Goal: Transaction & Acquisition: Subscribe to service/newsletter

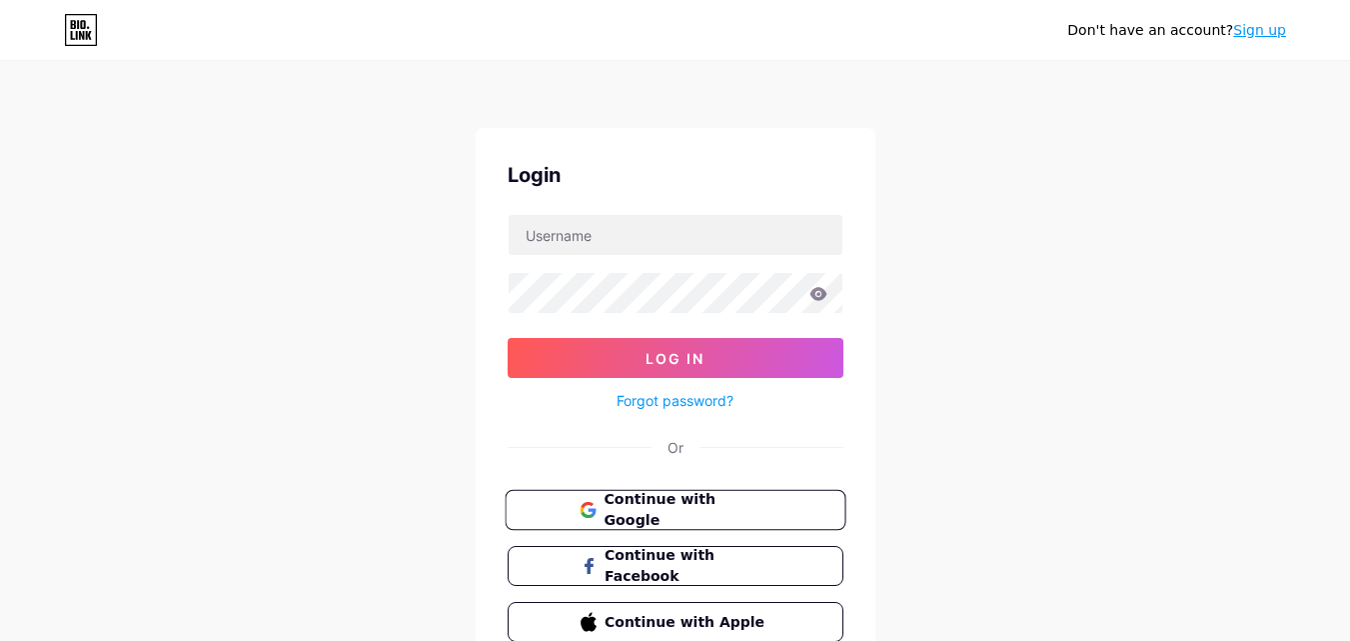
click at [704, 504] on span "Continue with Google" at bounding box center [687, 510] width 167 height 43
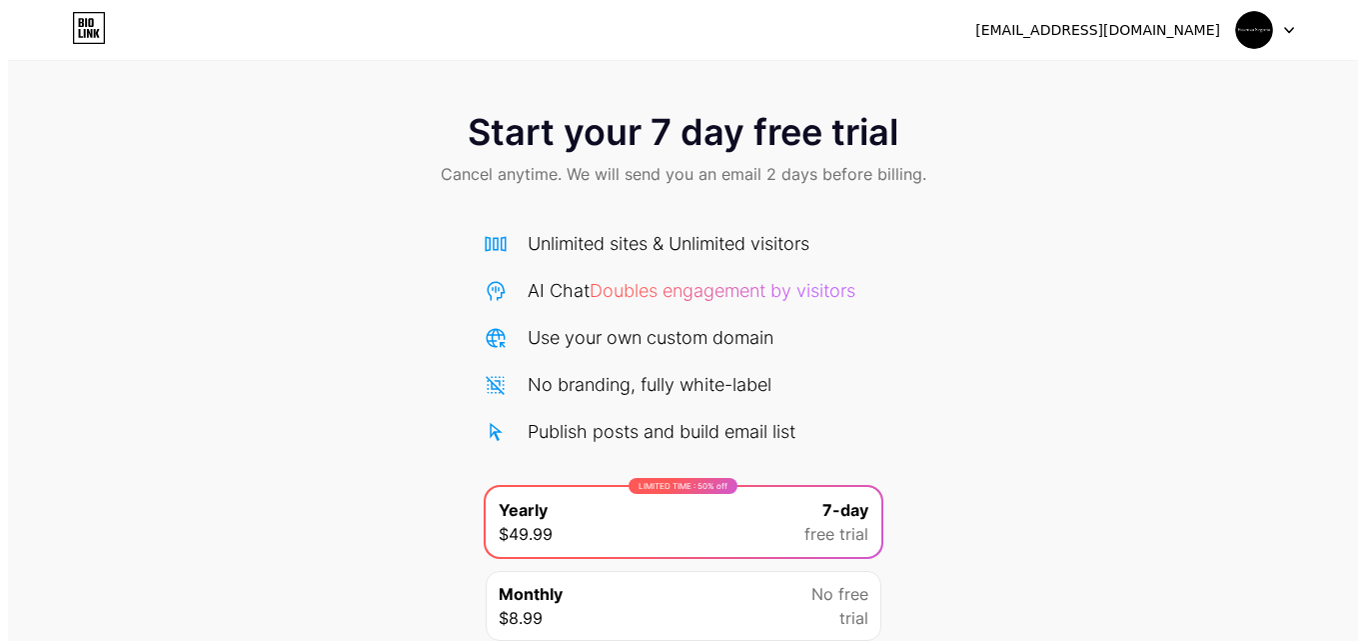
scroll to position [164, 0]
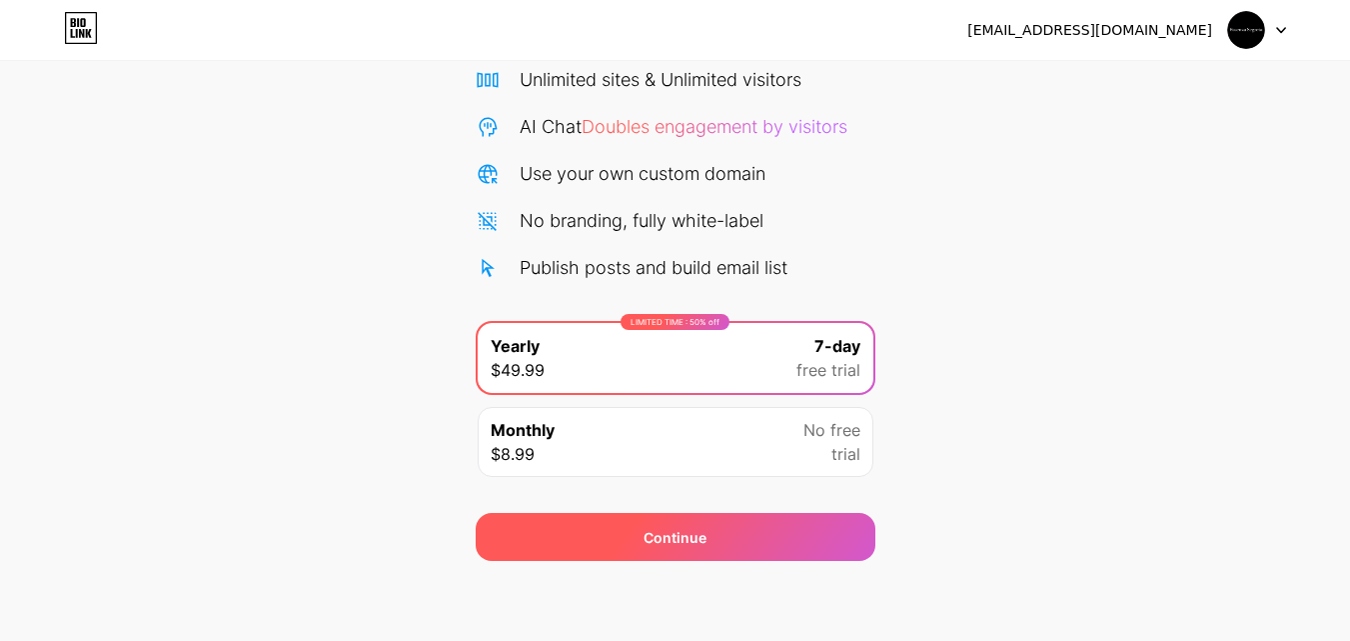
click at [717, 530] on div "Continue" at bounding box center [676, 537] width 400 height 48
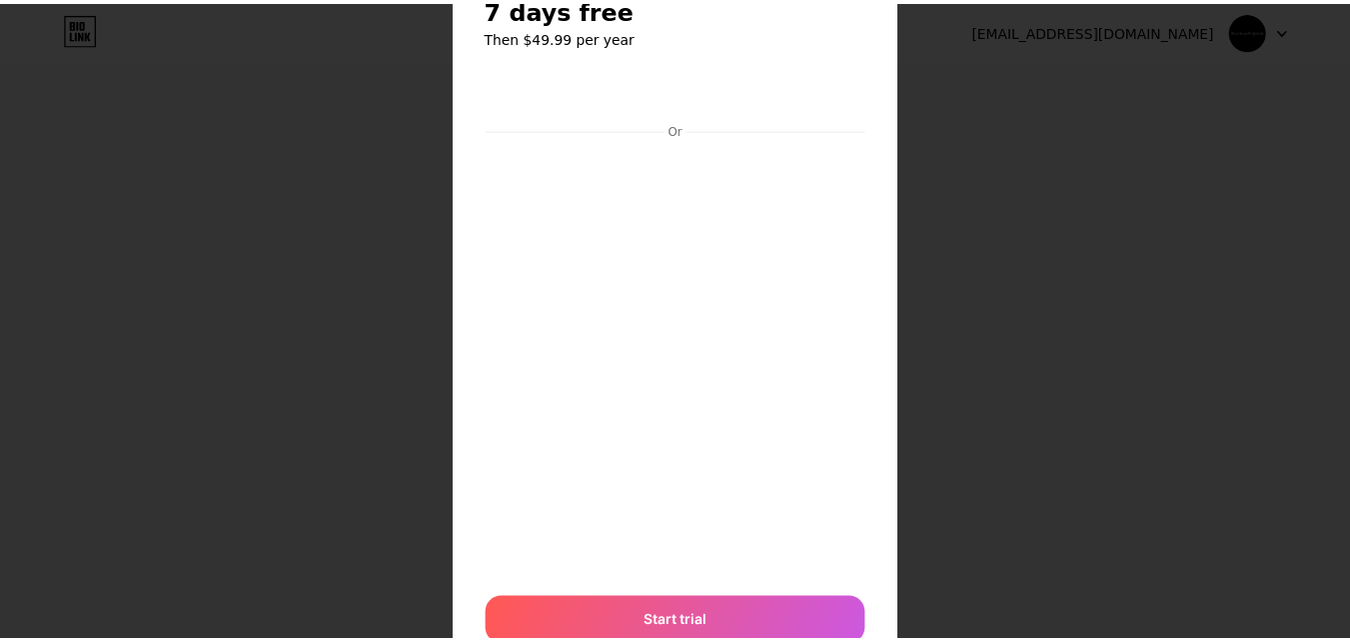
scroll to position [0, 0]
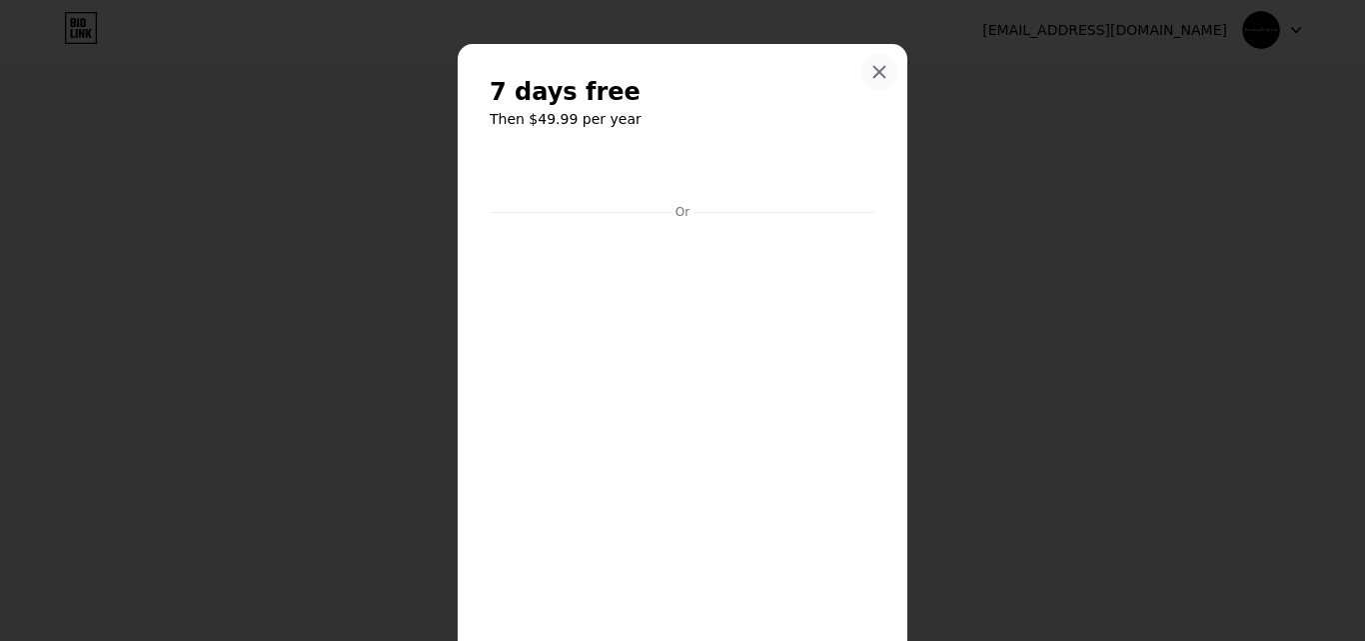
click at [882, 63] on div at bounding box center [880, 72] width 36 height 36
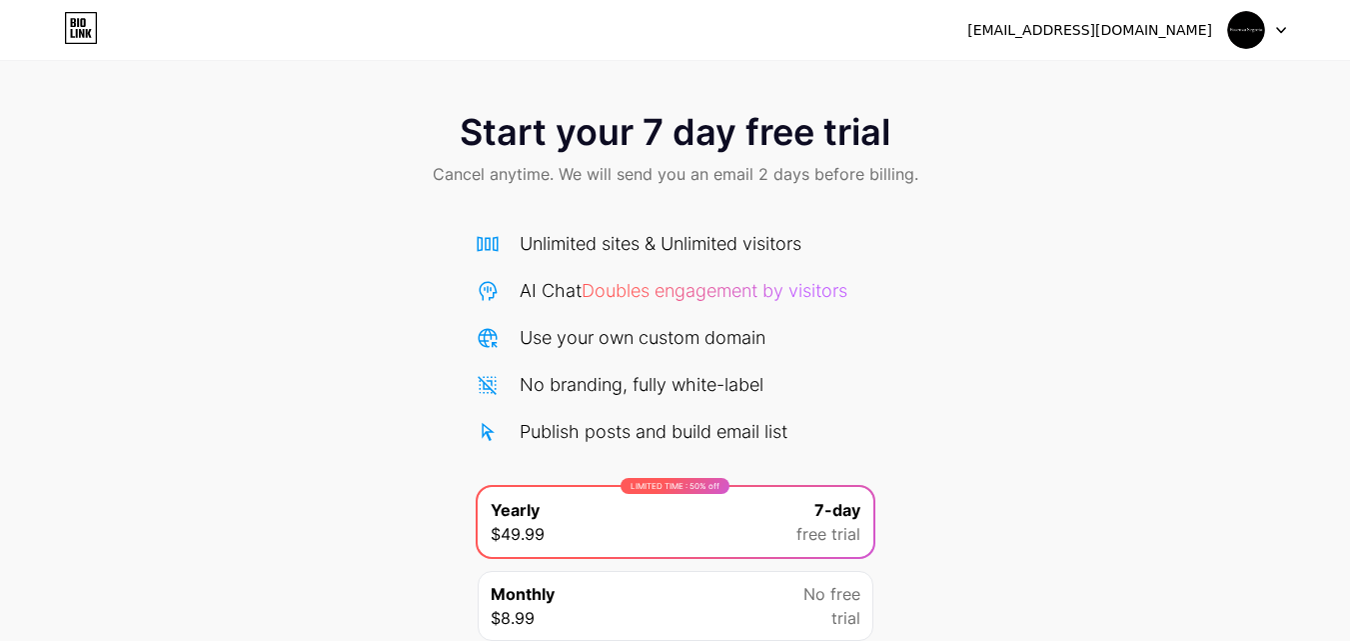
click at [1252, 40] on img at bounding box center [1246, 30] width 38 height 38
click at [1103, 47] on div "[EMAIL_ADDRESS][DOMAIN_NAME]" at bounding box center [1127, 30] width 319 height 36
click at [1094, 34] on div "[EMAIL_ADDRESS][DOMAIN_NAME]" at bounding box center [1090, 30] width 245 height 21
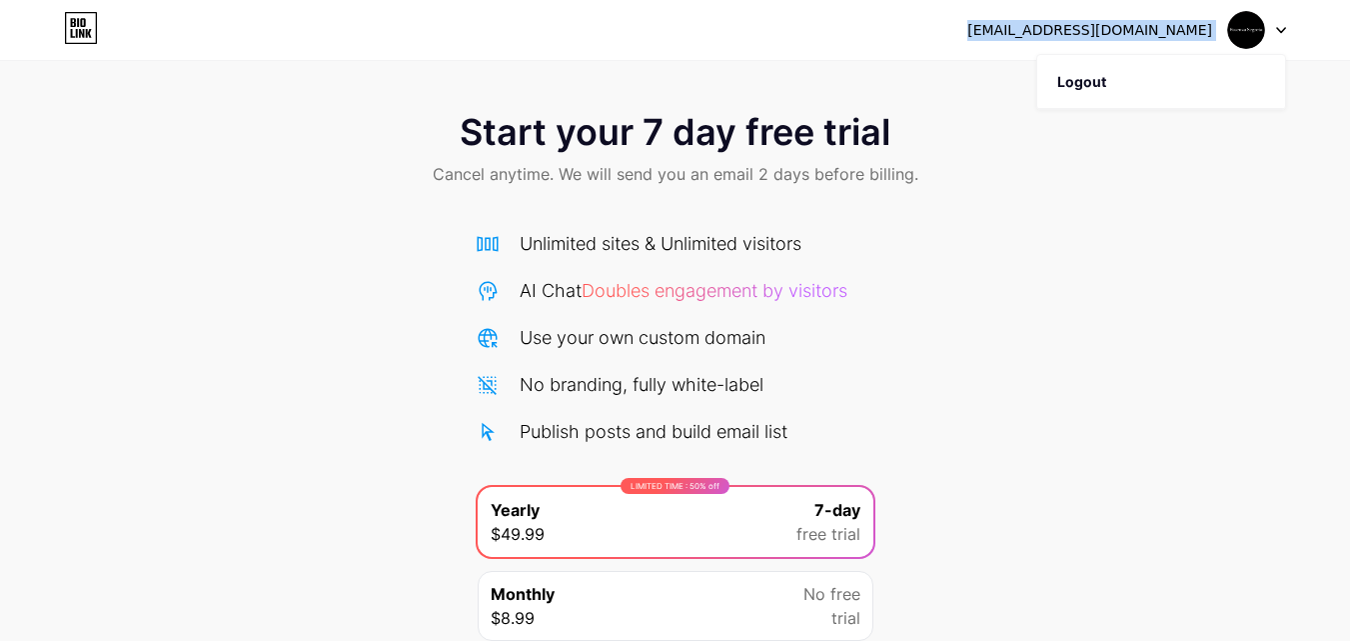
click at [1094, 34] on div "[EMAIL_ADDRESS][DOMAIN_NAME]" at bounding box center [1090, 30] width 245 height 21
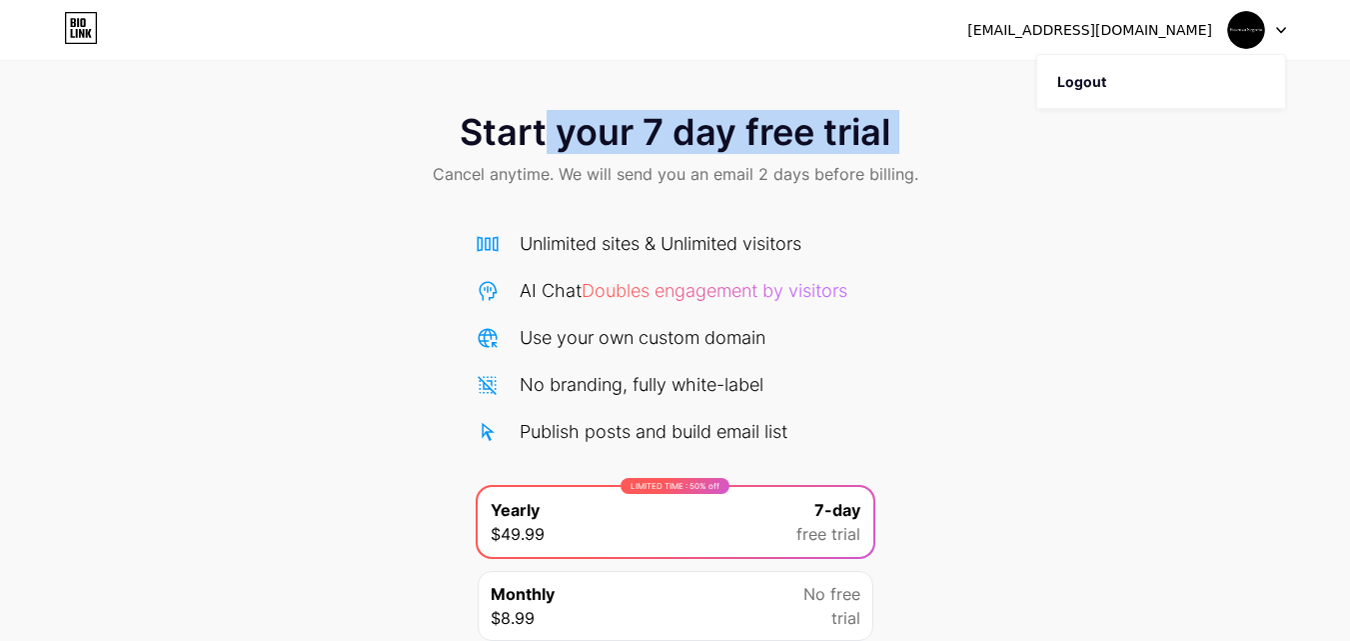
drag, startPoint x: 413, startPoint y: 146, endPoint x: 532, endPoint y: 160, distance: 119.8
click at [541, 155] on div "Start your 7 day free trial Cancel anytime. We will send you an email 2 days be…" at bounding box center [675, 151] width 1350 height 118
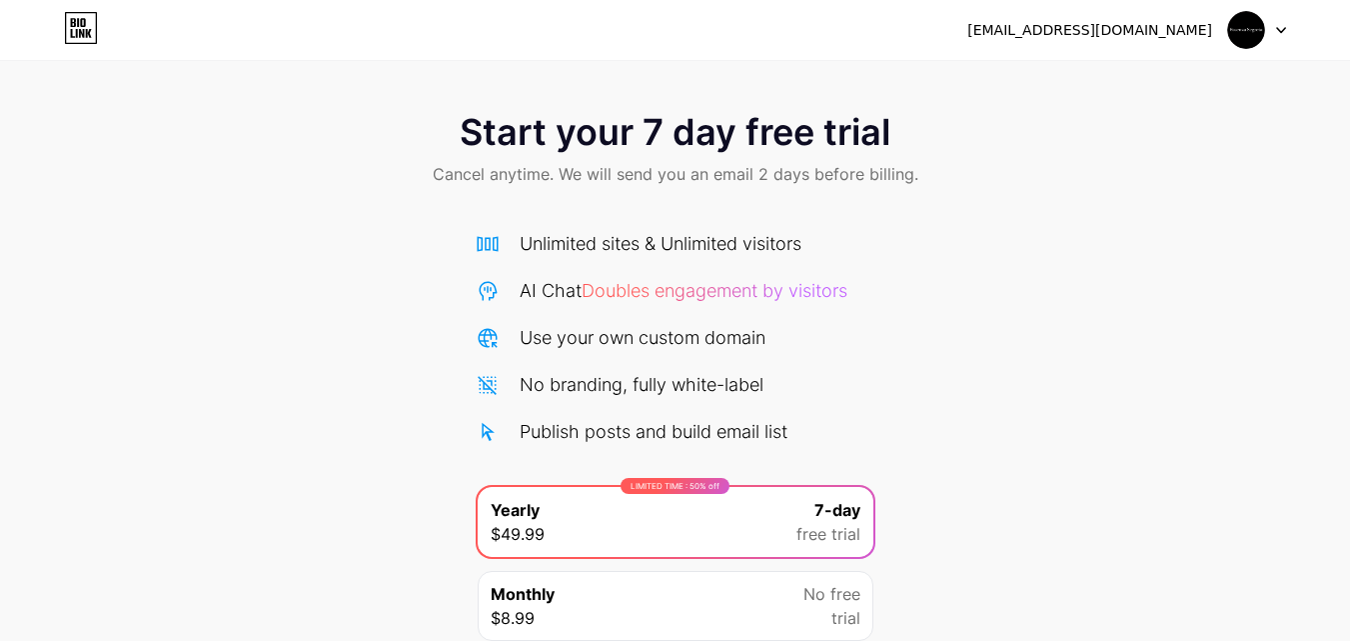
click at [498, 174] on span "Cancel anytime. We will send you an email 2 days before billing." at bounding box center [676, 174] width 486 height 24
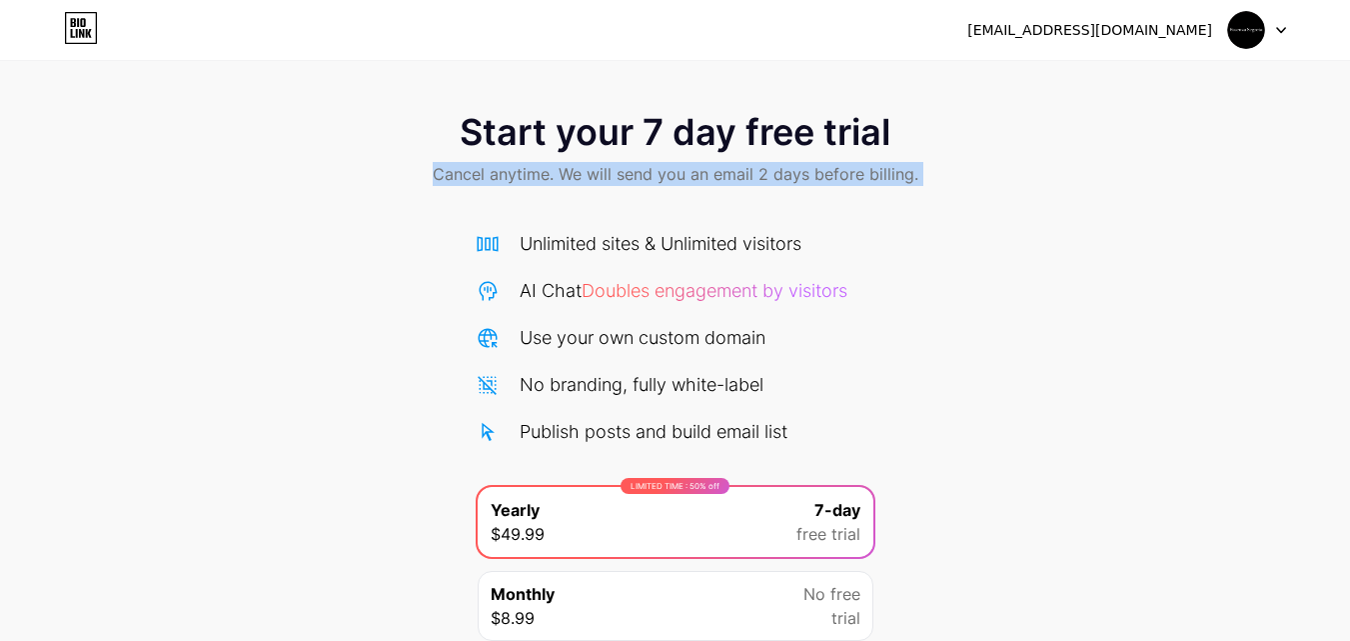
click at [498, 174] on span "Cancel anytime. We will send you an email 2 days before billing." at bounding box center [676, 174] width 486 height 24
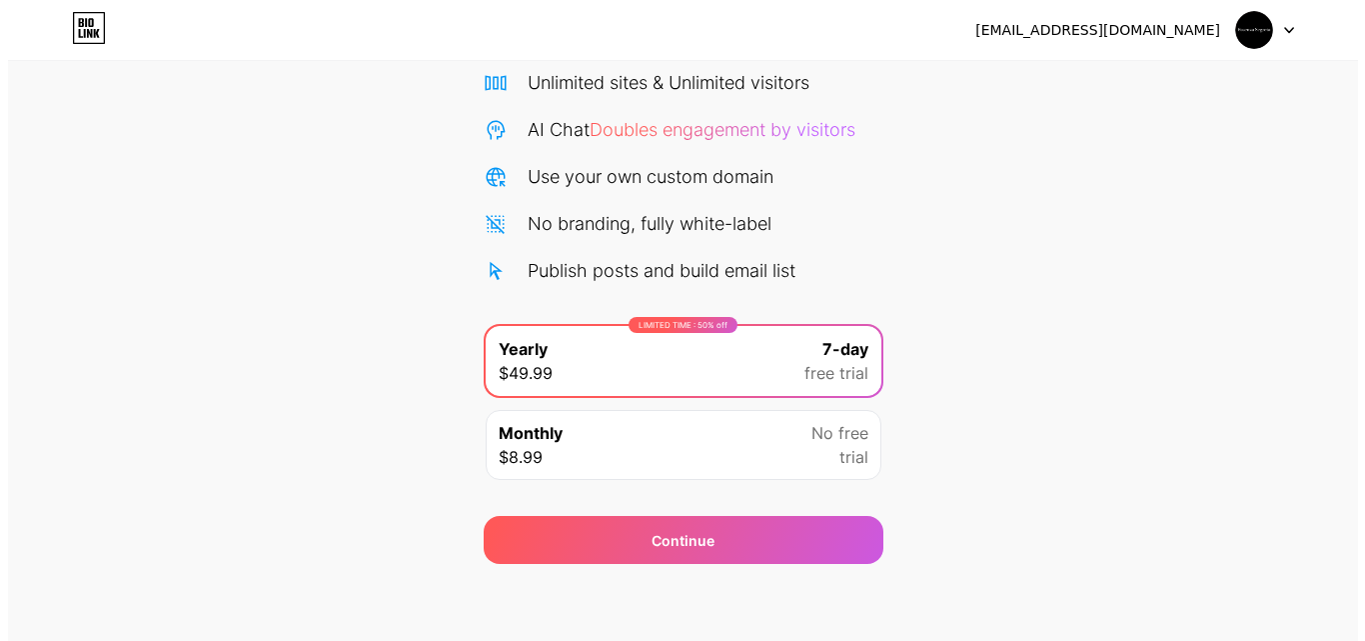
scroll to position [164, 0]
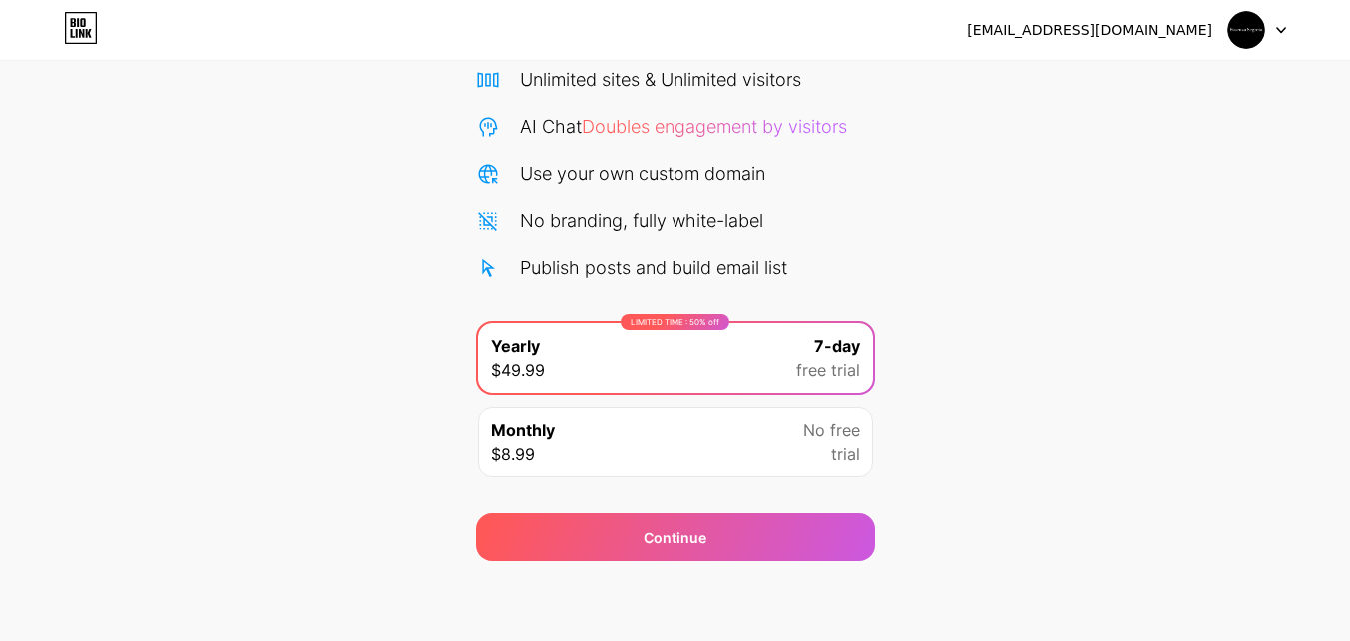
click at [621, 350] on div "LIMITED TIME : 50% off Yearly $49.99 7-day free trial" at bounding box center [676, 358] width 396 height 70
click at [788, 567] on div "[EMAIL_ADDRESS][DOMAIN_NAME] Logout Link Copied Start your 7 day free trial Can…" at bounding box center [675, 238] width 1350 height 805
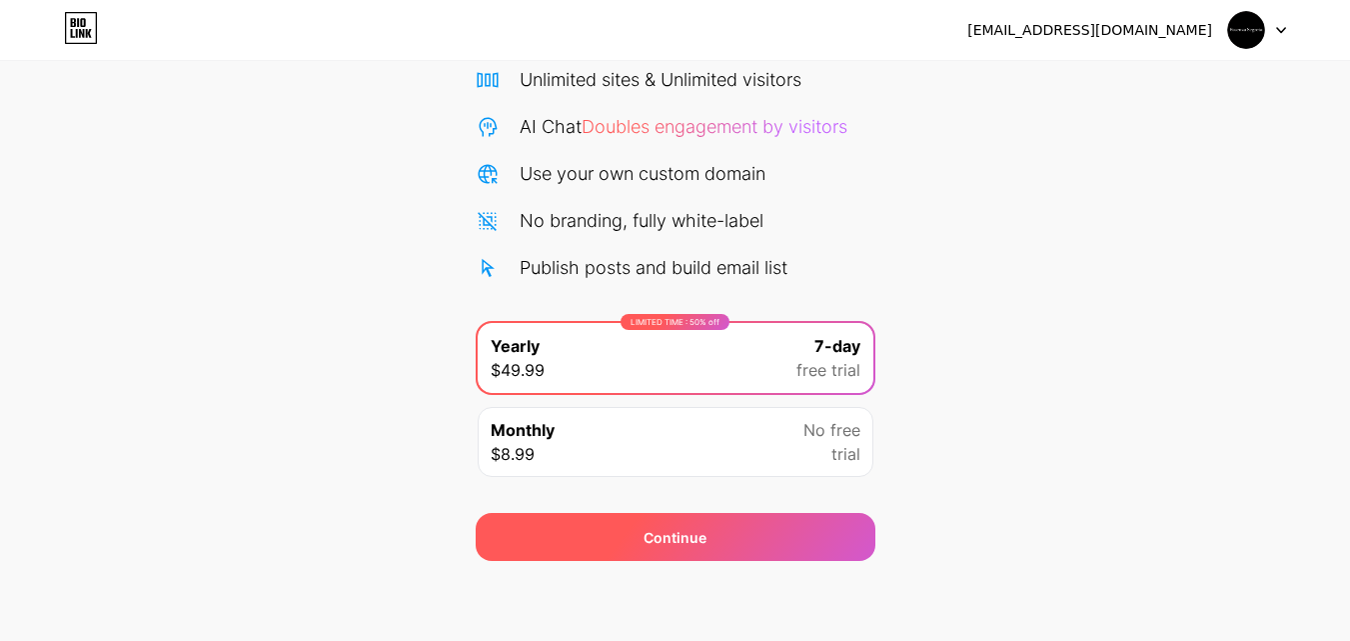
click at [784, 556] on div "Continue" at bounding box center [676, 537] width 400 height 48
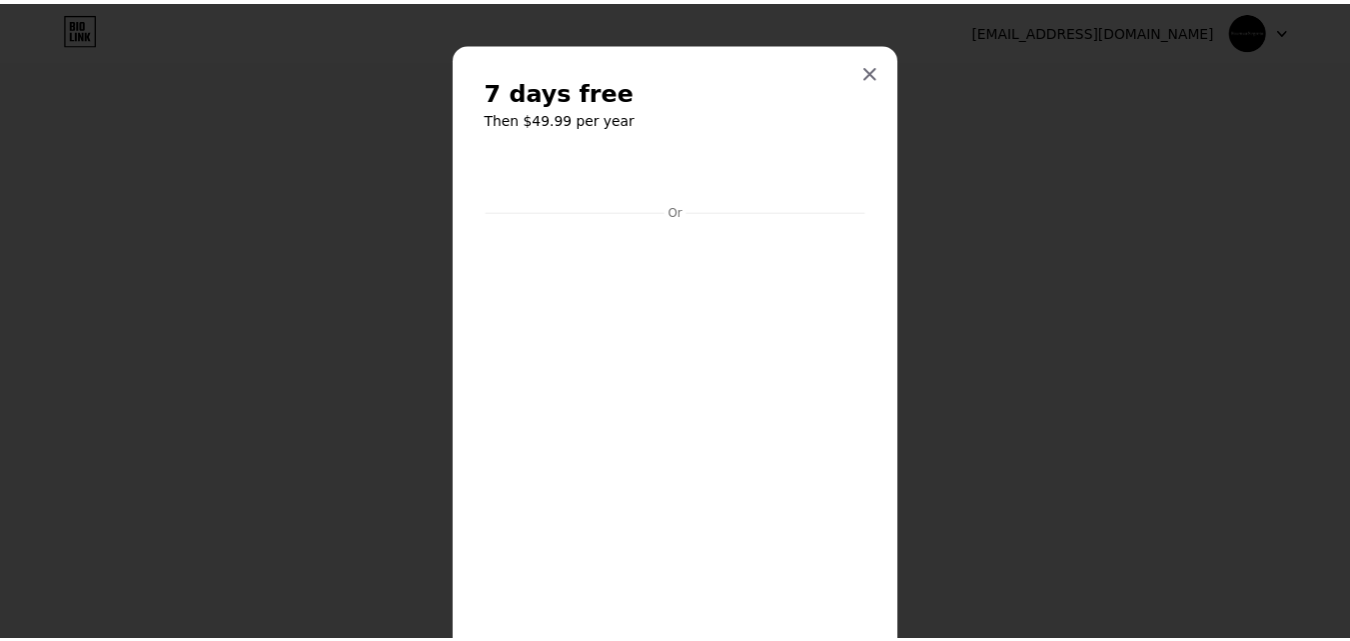
scroll to position [0, 0]
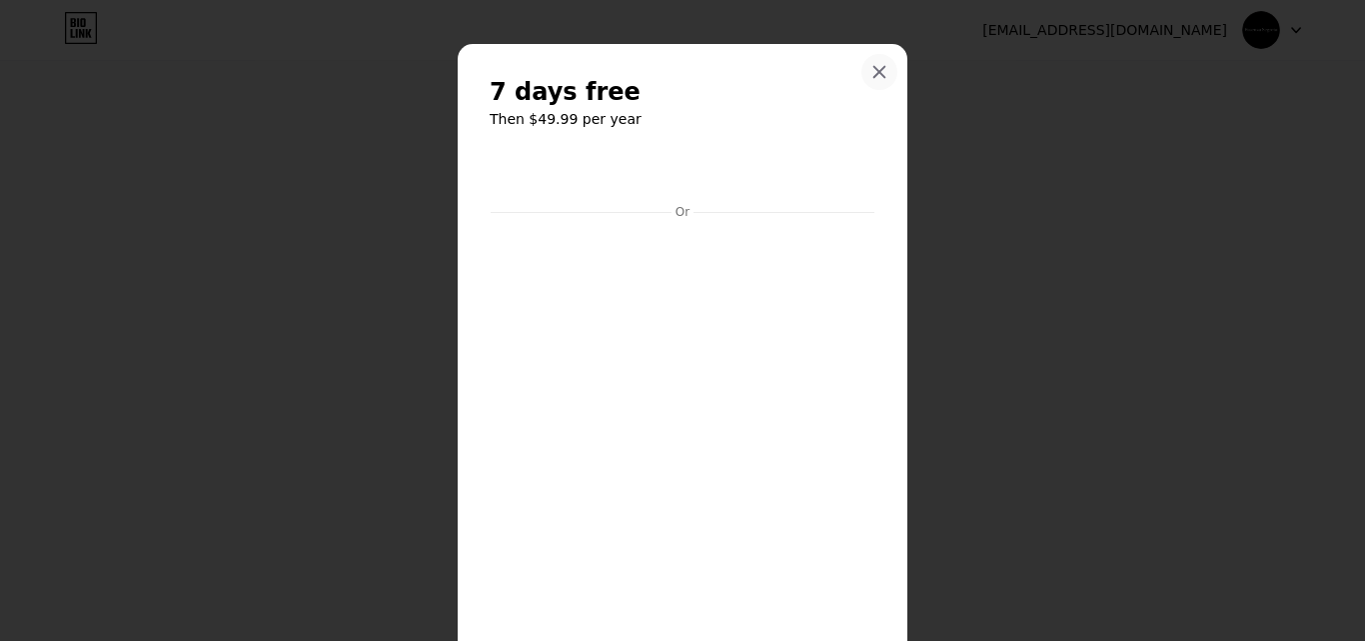
click at [882, 63] on div at bounding box center [880, 72] width 36 height 36
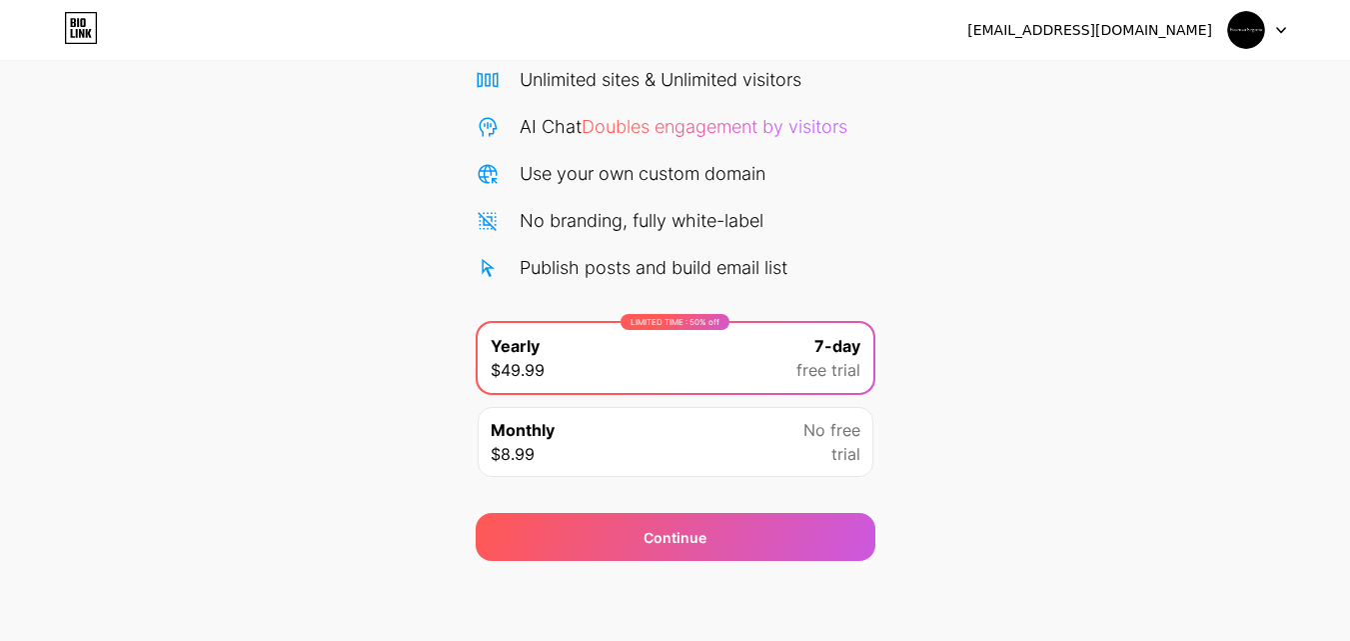
click at [344, 13] on div "[EMAIL_ADDRESS][DOMAIN_NAME] Logout" at bounding box center [675, 30] width 1350 height 36
